Goal: Find contact information: Find contact information

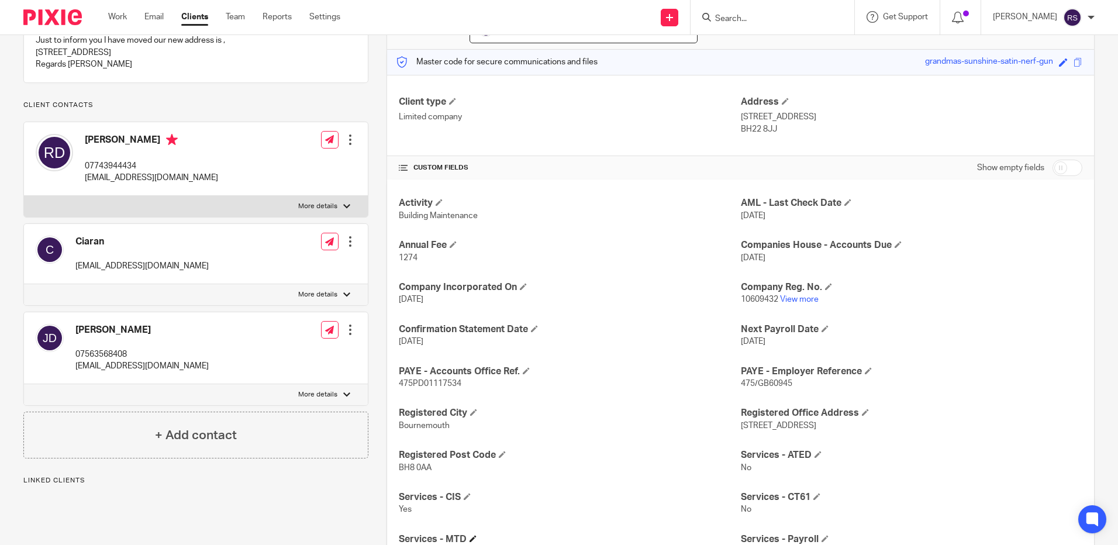
scroll to position [351, 0]
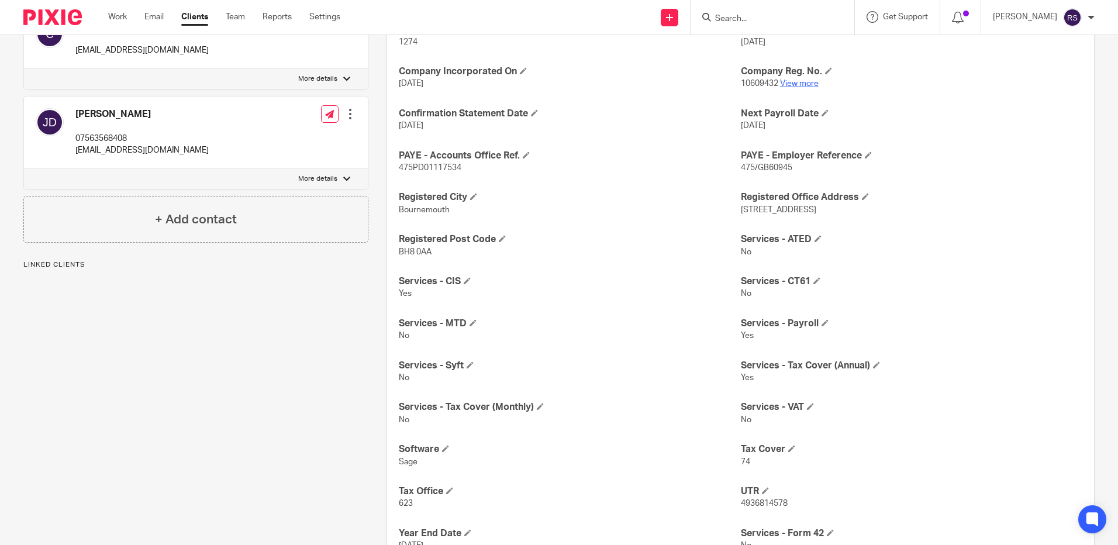
click at [808, 87] on link "View more" at bounding box center [799, 84] width 39 height 8
click at [747, 20] on input "Search" at bounding box center [766, 19] width 105 height 11
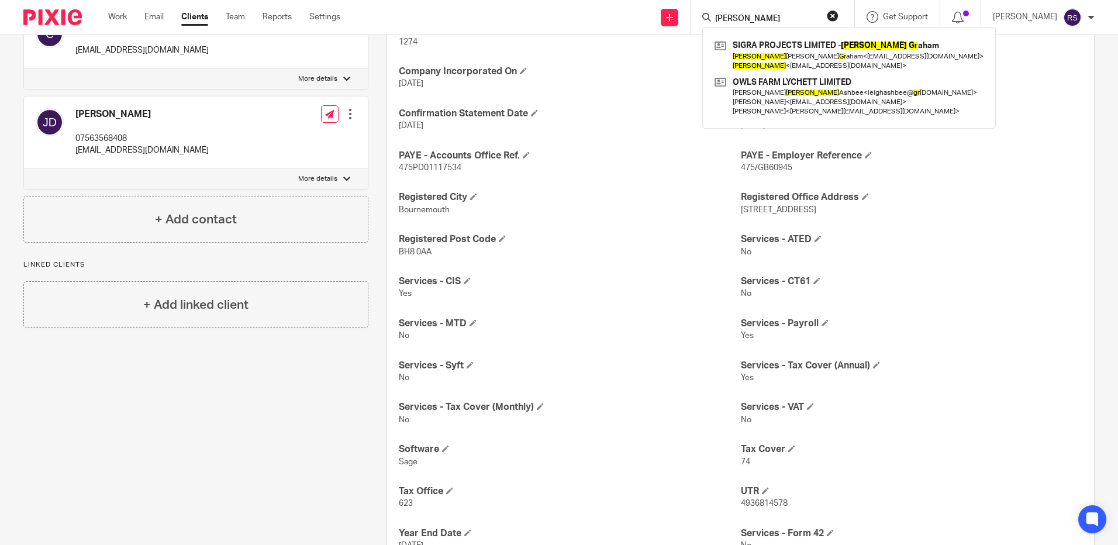
type input "simon gr"
drag, startPoint x: 758, startPoint y: 18, endPoint x: 663, endPoint y: 20, distance: 95.4
click at [663, 20] on div "Send new email Create task Add client simon gr SIGRA PROJECTS LIMITED - Simon G…" at bounding box center [738, 17] width 760 height 35
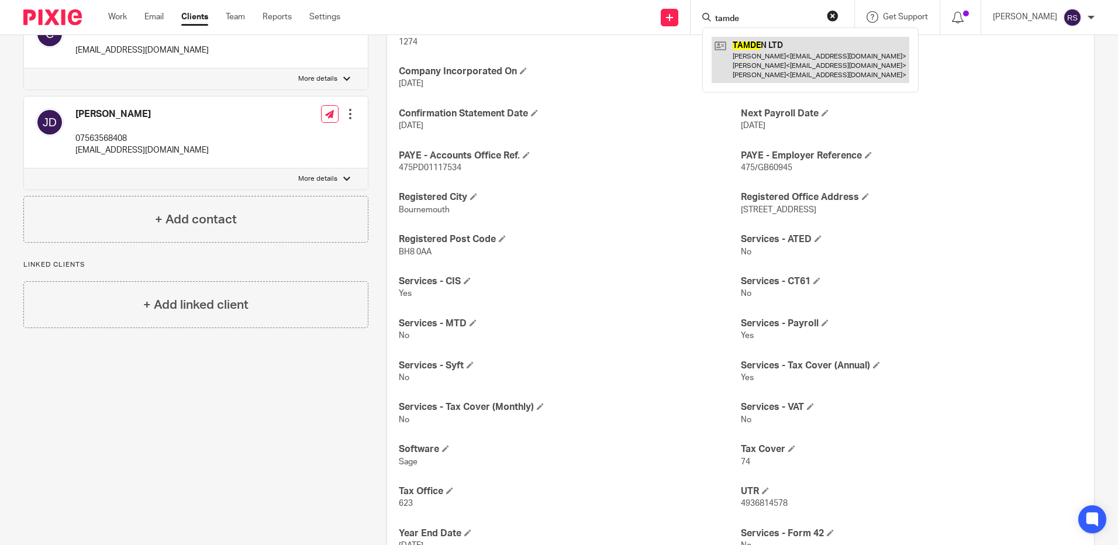
type input "tamde"
click at [767, 61] on link at bounding box center [811, 60] width 198 height 46
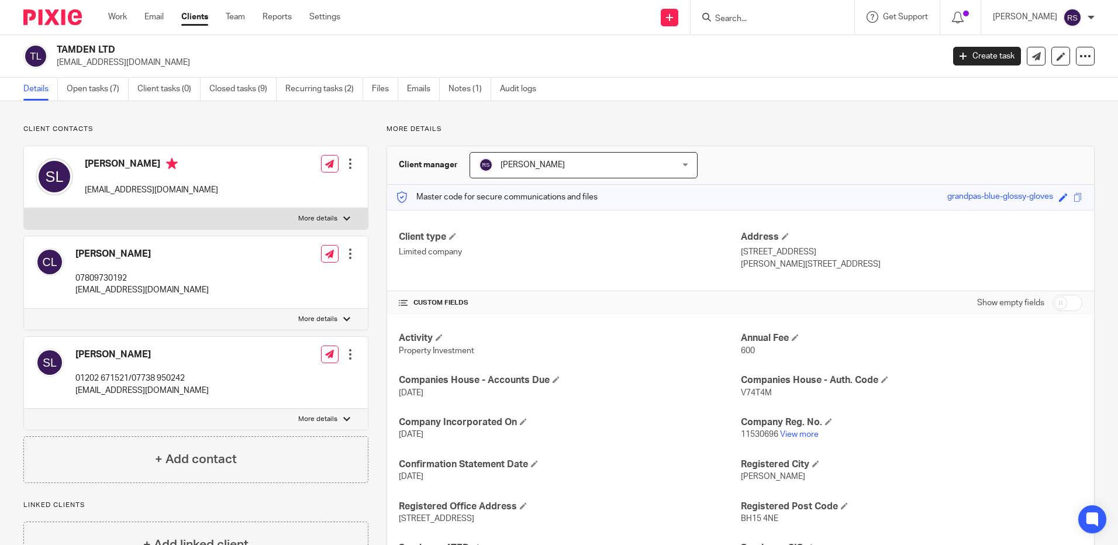
click at [735, 15] on input "Search" at bounding box center [766, 19] width 105 height 11
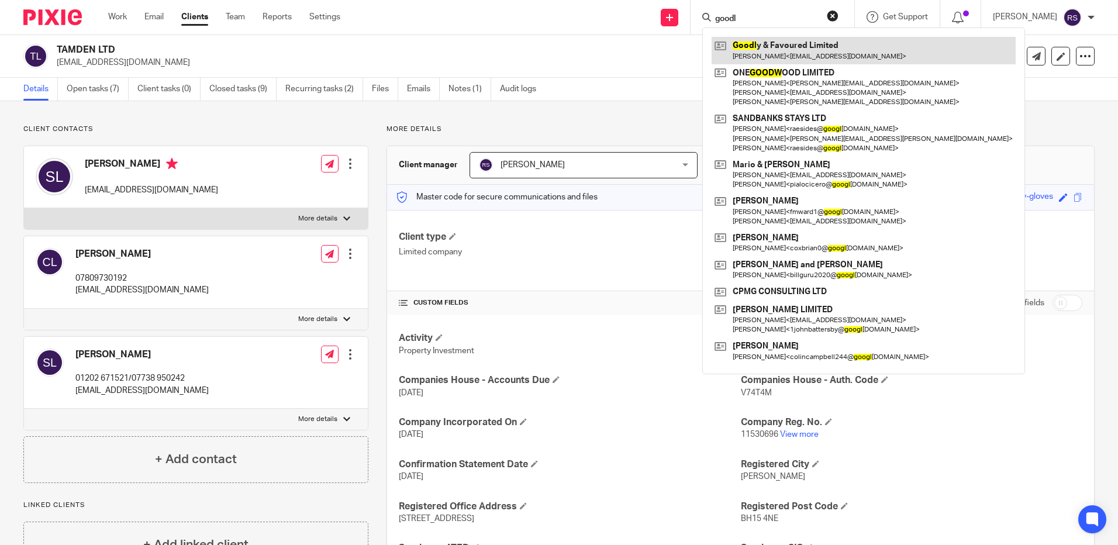
type input "goodl"
click at [782, 47] on link at bounding box center [864, 50] width 304 height 27
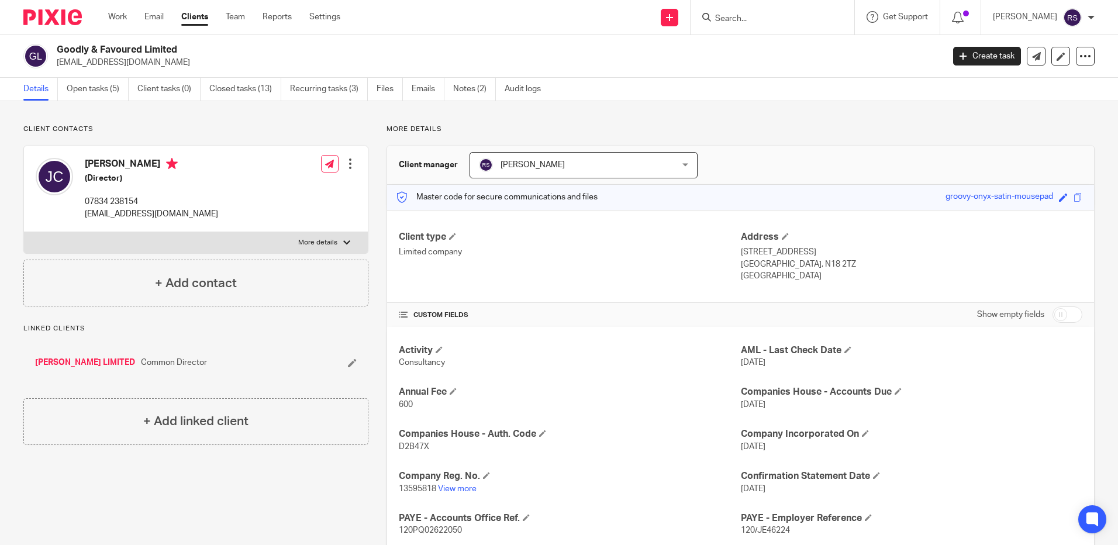
drag, startPoint x: 112, startPoint y: 64, endPoint x: 64, endPoint y: 67, distance: 48.7
click at [64, 67] on p "jcudjoe@hotmail.com" at bounding box center [496, 63] width 879 height 12
drag, startPoint x: 159, startPoint y: 216, endPoint x: 84, endPoint y: 209, distance: 75.2
click at [84, 209] on div "Joe Cudjoe (Director) 07834 238154 jcudjoe@hotmail.com" at bounding box center [127, 189] width 182 height 74
copy p "[EMAIL_ADDRESS][DOMAIN_NAME]"
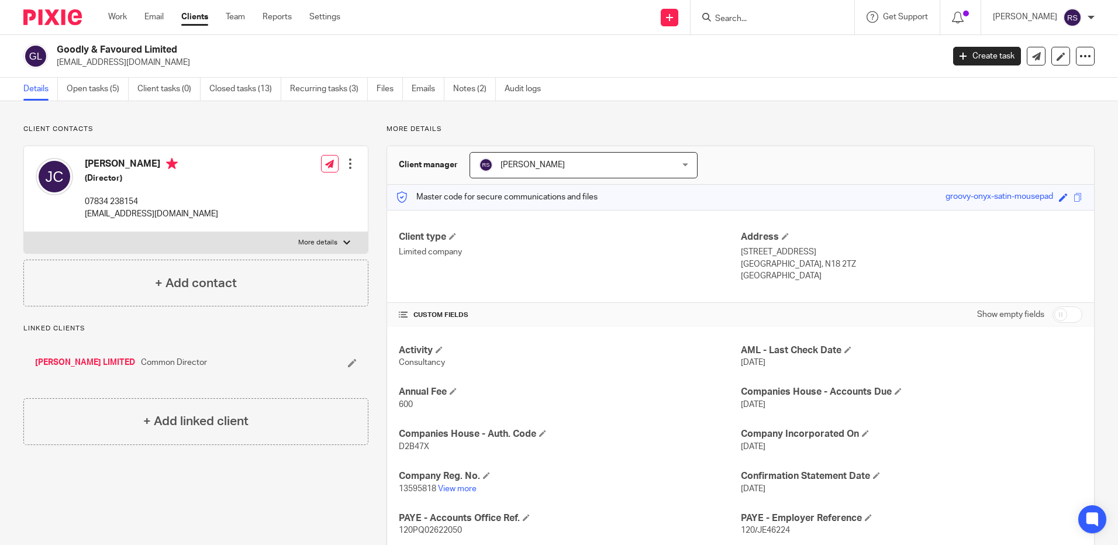
click at [753, 12] on form at bounding box center [776, 17] width 125 height 15
click at [757, 23] on input "Search" at bounding box center [766, 19] width 105 height 11
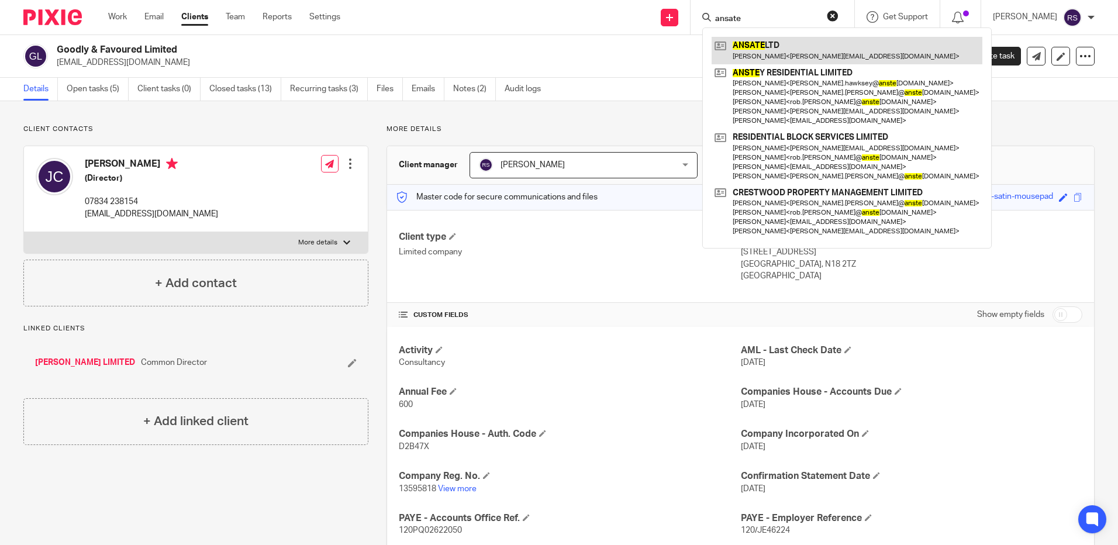
type input "ansate"
click at [762, 47] on link at bounding box center [847, 50] width 271 height 27
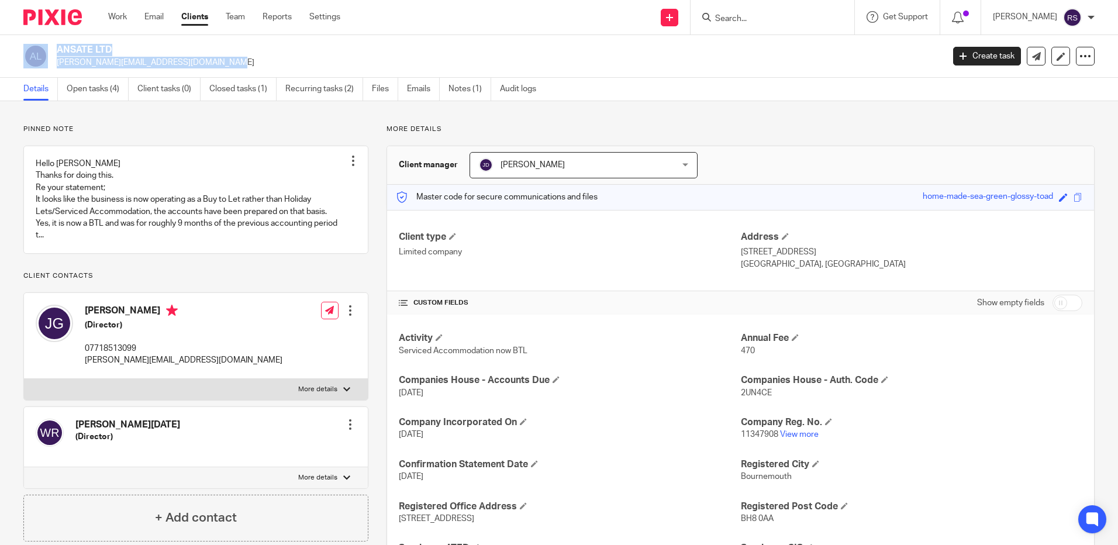
drag, startPoint x: 166, startPoint y: 61, endPoint x: 46, endPoint y: 49, distance: 120.5
click at [46, 49] on div "ANSATE LTD julie_game@hotmail.com" at bounding box center [479, 56] width 912 height 25
copy div "ANSATE LTD julie_game@hotmail.com"
click at [741, 19] on input "Search" at bounding box center [766, 19] width 105 height 11
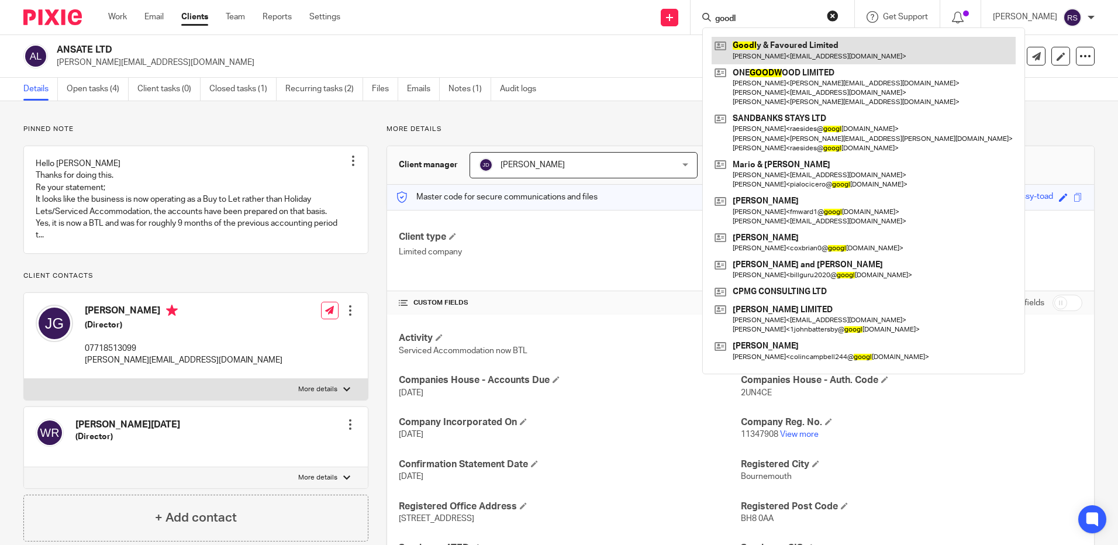
type input "goodl"
click at [780, 44] on link at bounding box center [864, 50] width 304 height 27
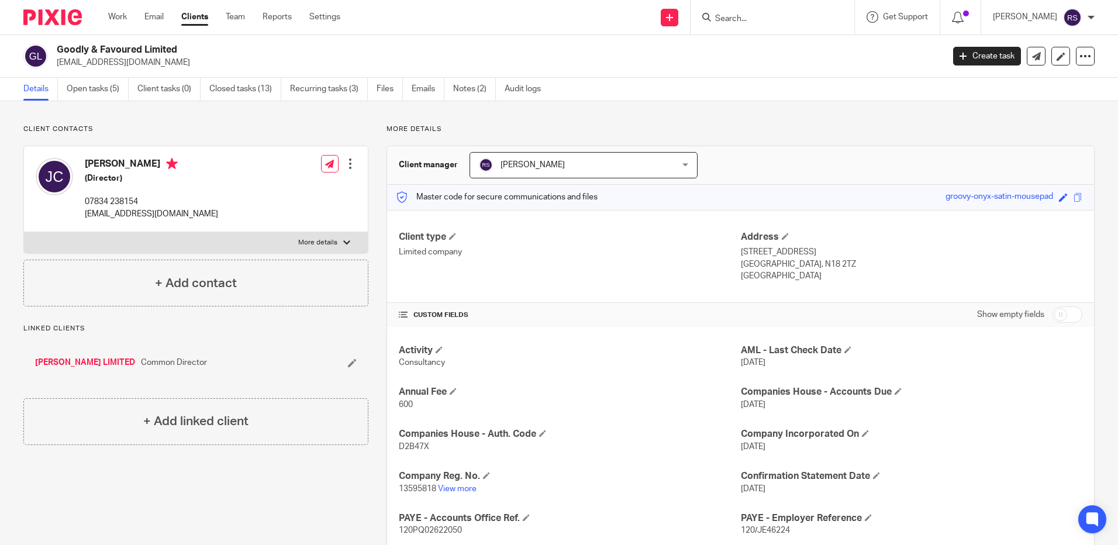
drag, startPoint x: 151, startPoint y: 61, endPoint x: 53, endPoint y: 56, distance: 98.4
click at [53, 56] on div "Goodly & Favoured Limited [EMAIL_ADDRESS][DOMAIN_NAME]" at bounding box center [479, 56] width 912 height 25
copy div "Goodly & Favoured Limited [EMAIL_ADDRESS][DOMAIN_NAME]"
click at [750, 19] on input "Search" at bounding box center [766, 19] width 105 height 11
type input "s"
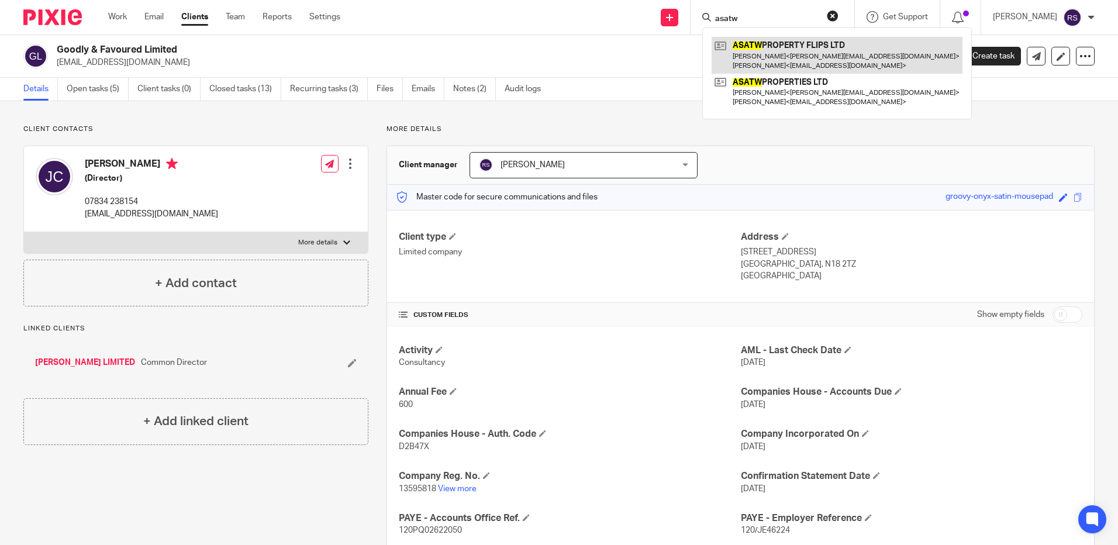
type input "asatw"
click at [811, 47] on link at bounding box center [837, 55] width 251 height 36
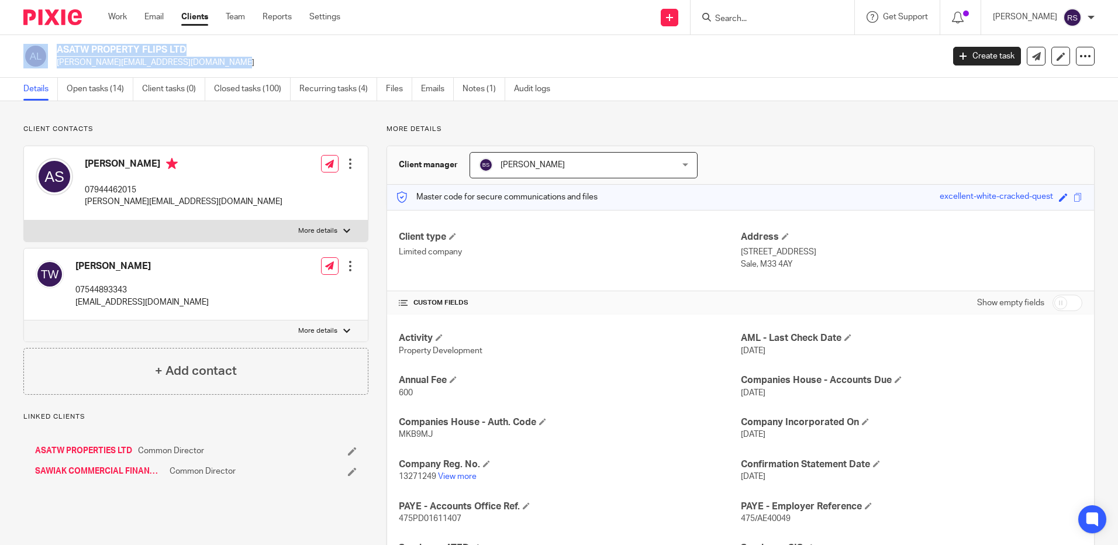
drag, startPoint x: 177, startPoint y: 61, endPoint x: 45, endPoint y: 49, distance: 132.2
click at [45, 49] on div "ASATW PROPERTY FLIPS LTD andy@ishamfinancial.com" at bounding box center [479, 56] width 912 height 25
copy div "ASATW PROPERTY FLIPS LTD andy@ishamfinancial.com"
click at [442, 92] on link "Emails" at bounding box center [437, 89] width 33 height 23
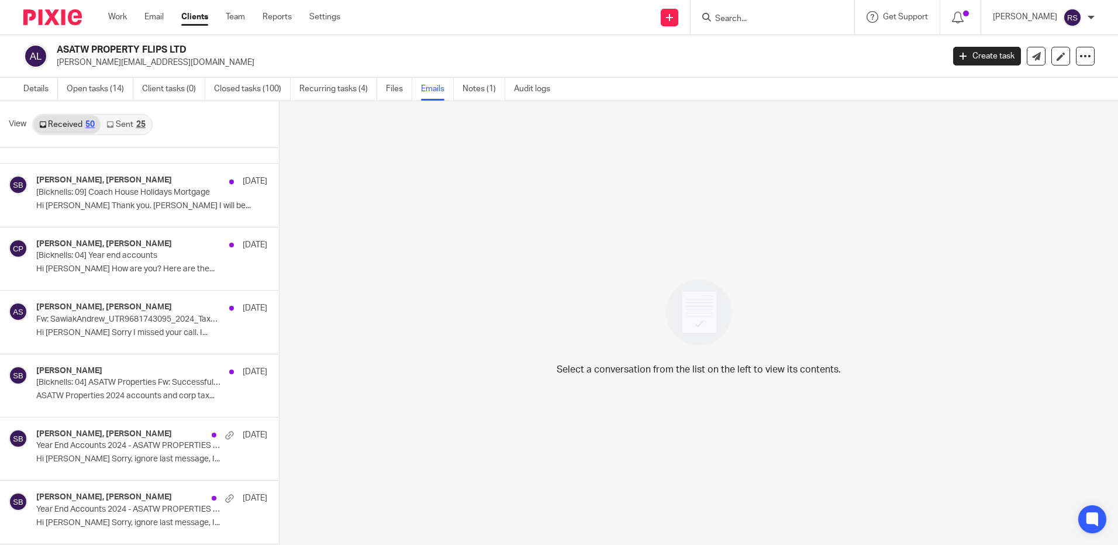
scroll to position [1107, 0]
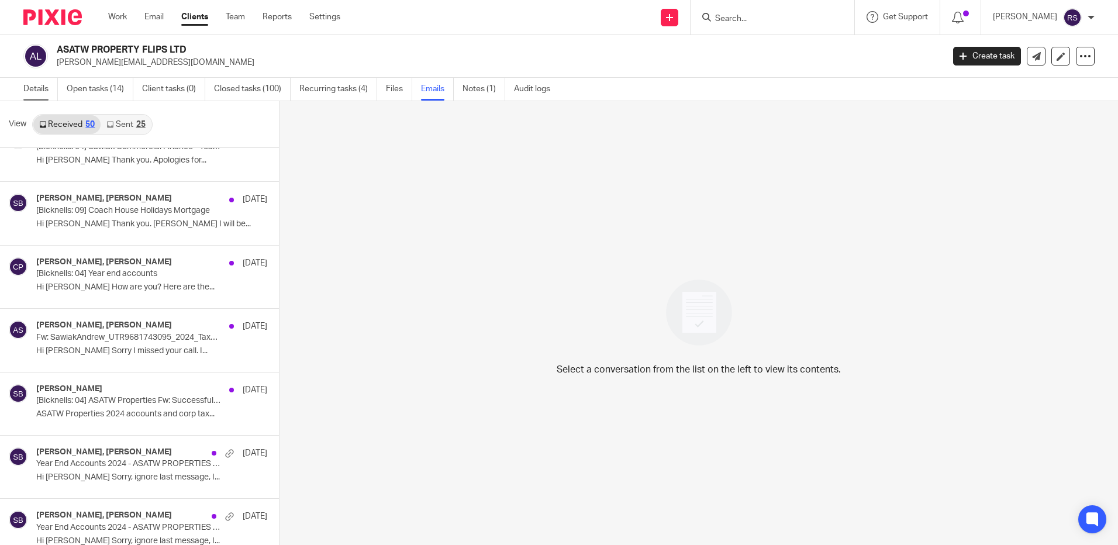
click at [32, 87] on link "Details" at bounding box center [40, 89] width 35 height 23
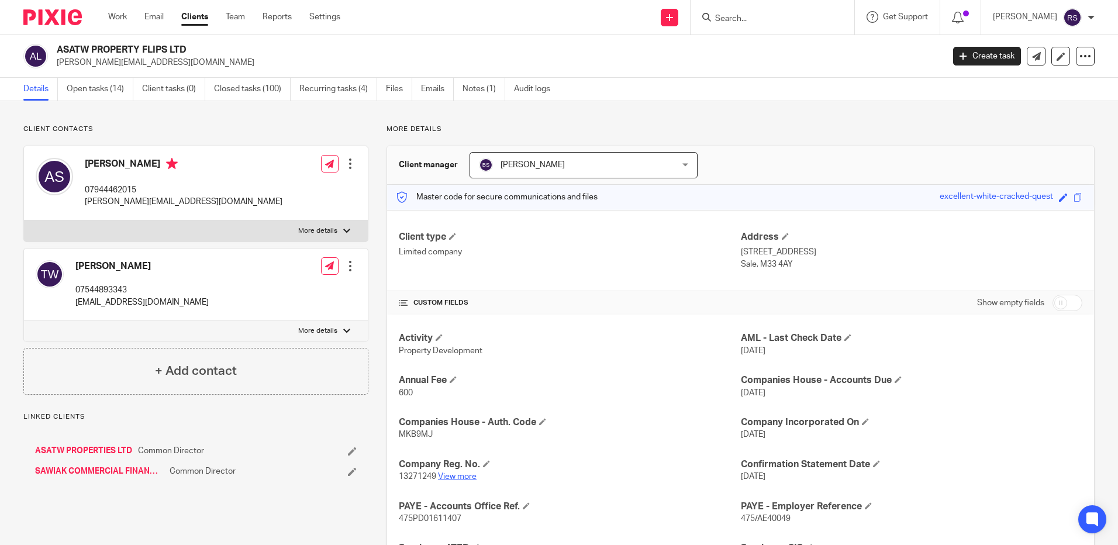
click at [459, 479] on link "View more" at bounding box center [457, 477] width 39 height 8
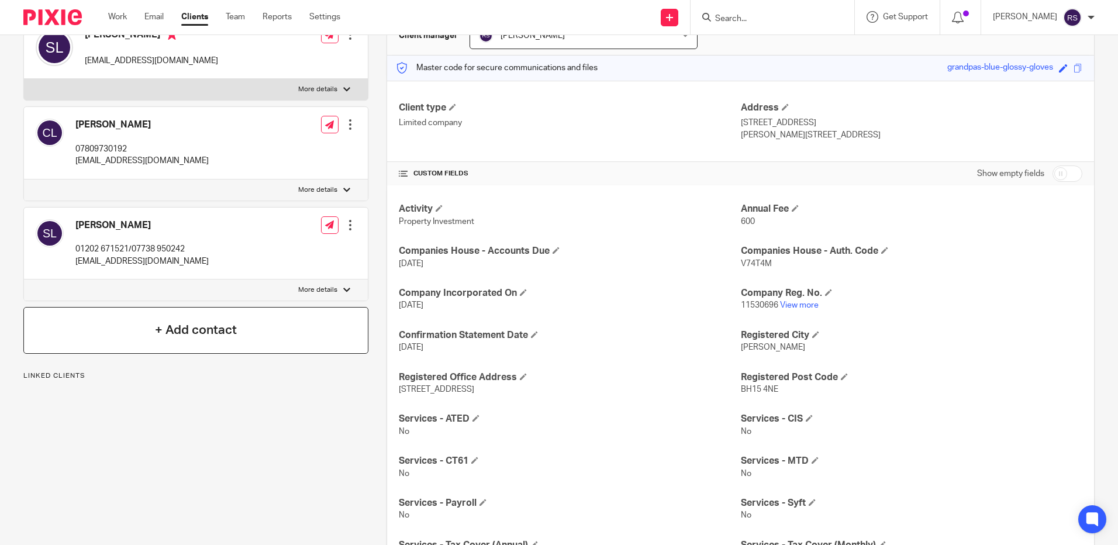
scroll to position [23, 0]
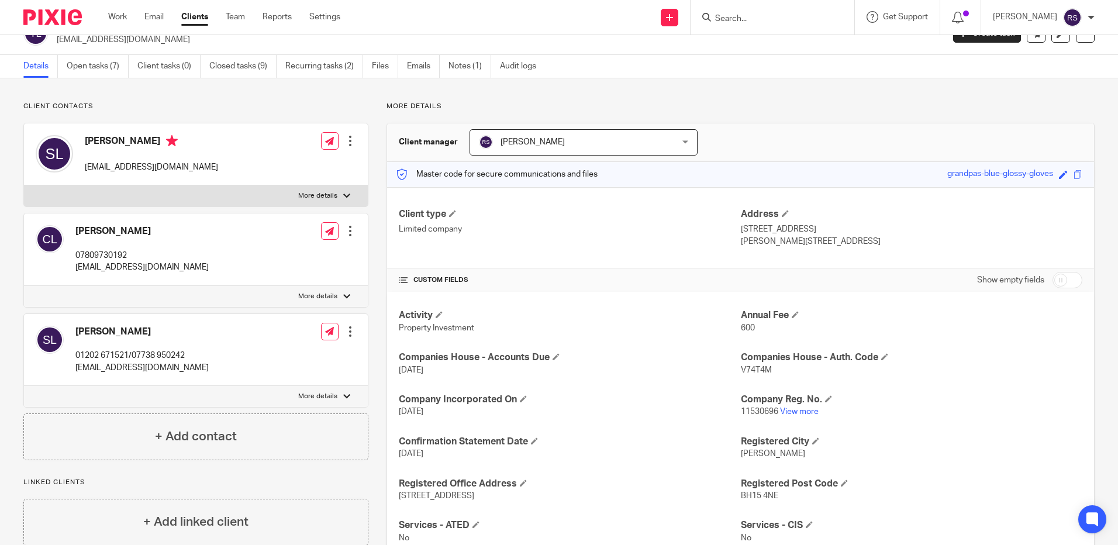
click at [810, 407] on p "11530696 View more" at bounding box center [912, 412] width 342 height 12
click at [805, 412] on link "View more" at bounding box center [799, 412] width 39 height 8
